Goal: Obtain resource: Download file/media

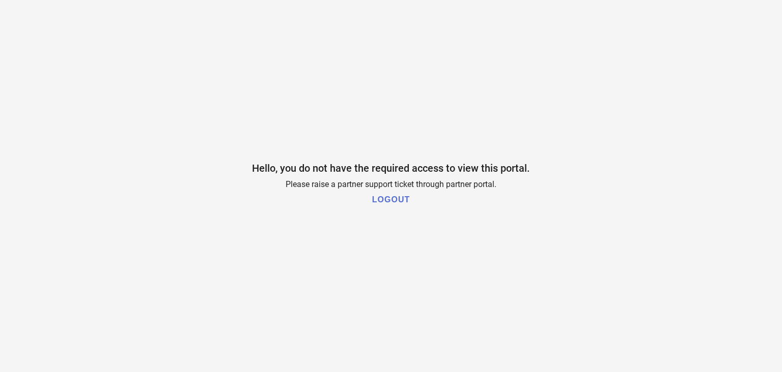
click at [394, 197] on h1 "LOGOUT" at bounding box center [391, 199] width 38 height 9
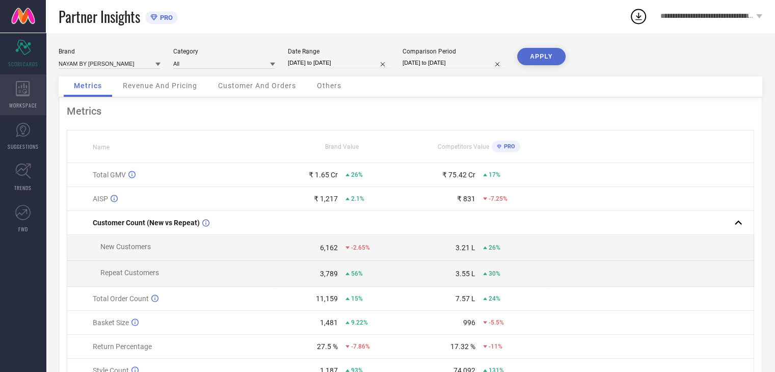
click at [19, 94] on icon at bounding box center [23, 88] width 14 height 15
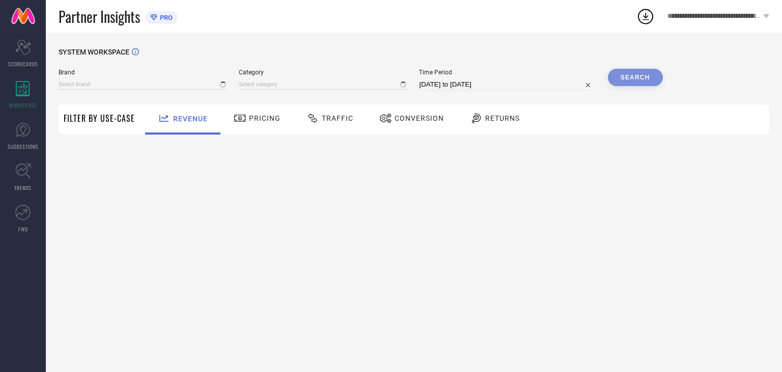
type input "NAYAM BY [PERSON_NAME]"
type input "All"
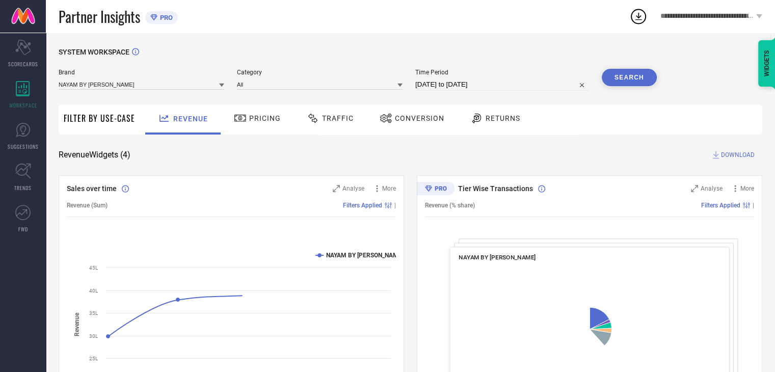
click at [438, 83] on input "[DATE] to [DATE]" at bounding box center [502, 84] width 174 height 12
select select "6"
select select "2025"
select select "7"
select select "2025"
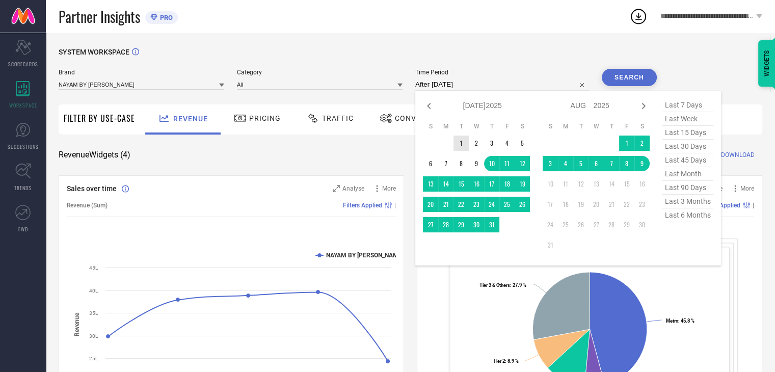
click at [460, 136] on table "S M T W T F S 1 2 3 4 5 6 7 8 9 10 11 12 13 14 15 16 17 18 19 20 21 22 23 24 25…" at bounding box center [476, 177] width 107 height 120
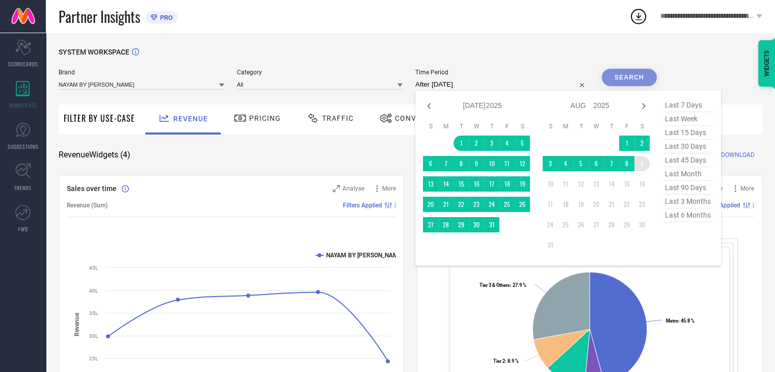
type input "[DATE] to [DATE]"
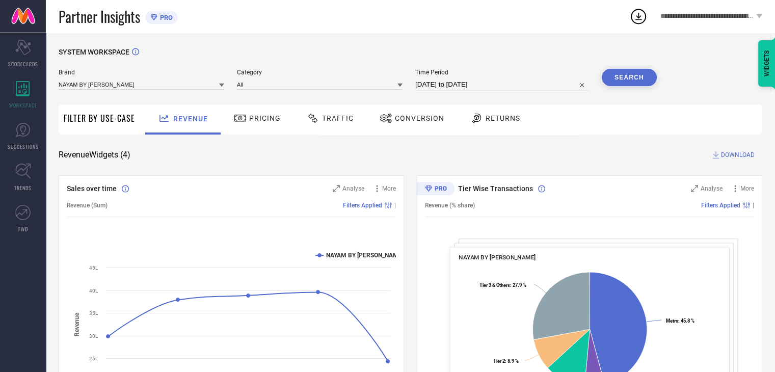
click at [634, 87] on div "Search" at bounding box center [629, 80] width 55 height 22
click at [635, 78] on button "Search" at bounding box center [629, 77] width 55 height 17
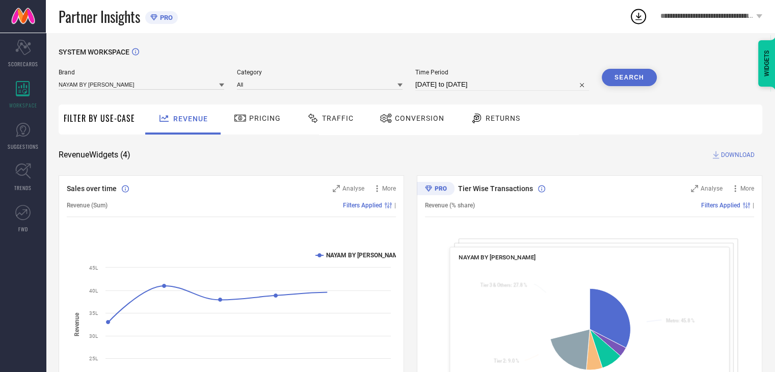
click at [723, 150] on span "DOWNLOAD" at bounding box center [738, 155] width 34 height 10
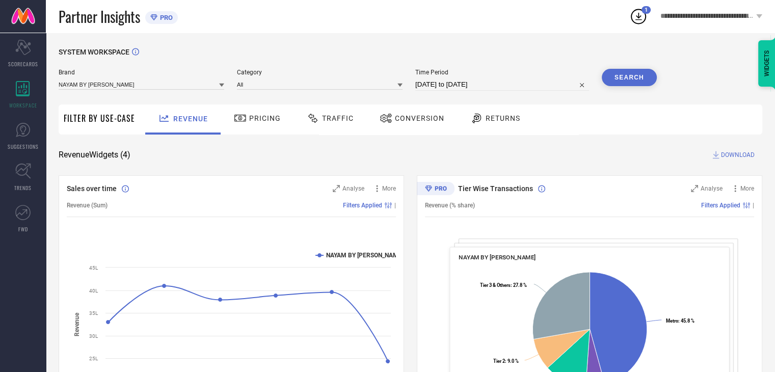
click at [405, 113] on div "Conversion" at bounding box center [412, 118] width 70 height 17
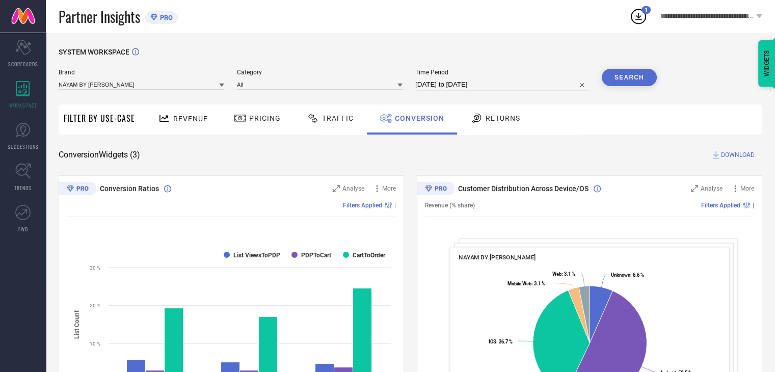
click at [506, 142] on div "SYSTEM WORKSPACE Brand NAYAM BY [PERSON_NAME] Category All Time Period [DATE] t…" at bounding box center [410, 372] width 703 height 649
click at [595, 88] on div "Brand NAYAM BY [PERSON_NAME] Category All Time Period [DATE] to [DATE] Search" at bounding box center [358, 80] width 598 height 22
click at [621, 80] on button "Search" at bounding box center [629, 77] width 55 height 17
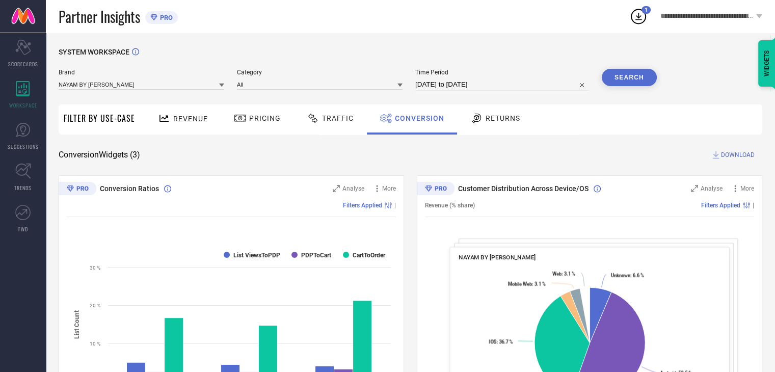
click at [726, 159] on span "DOWNLOAD" at bounding box center [738, 155] width 34 height 10
